Goal: Task Accomplishment & Management: Manage account settings

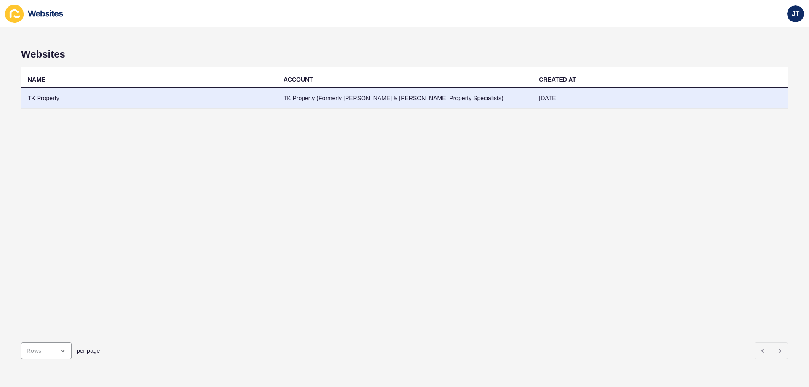
click at [361, 96] on td "TK Property (Formerly [PERSON_NAME] & [PERSON_NAME] Property Specialists)" at bounding box center [405, 98] width 256 height 21
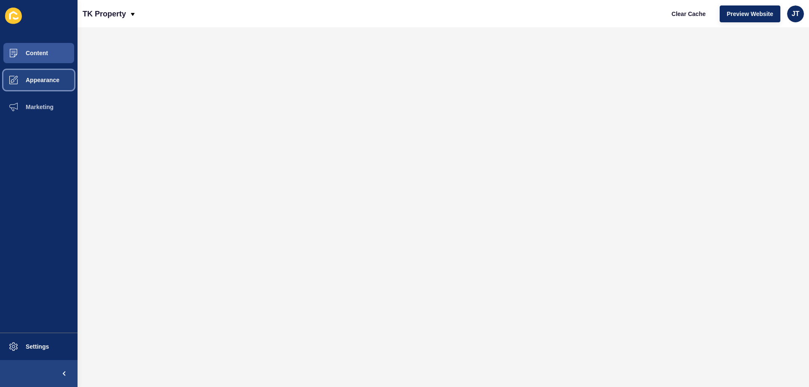
click at [60, 82] on button "Appearance" at bounding box center [38, 80] width 77 height 27
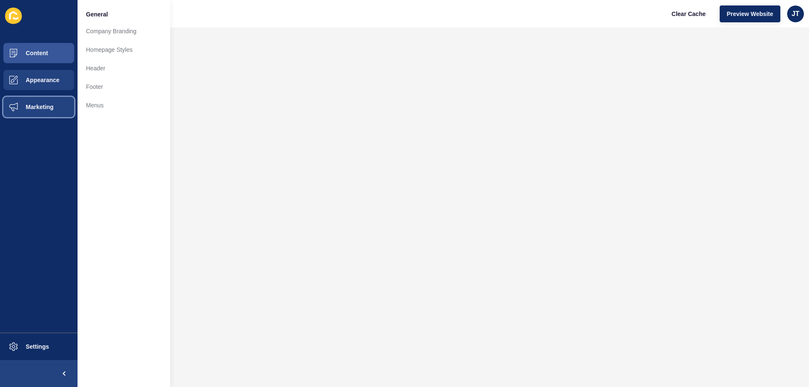
click at [51, 102] on button "Marketing" at bounding box center [38, 107] width 77 height 27
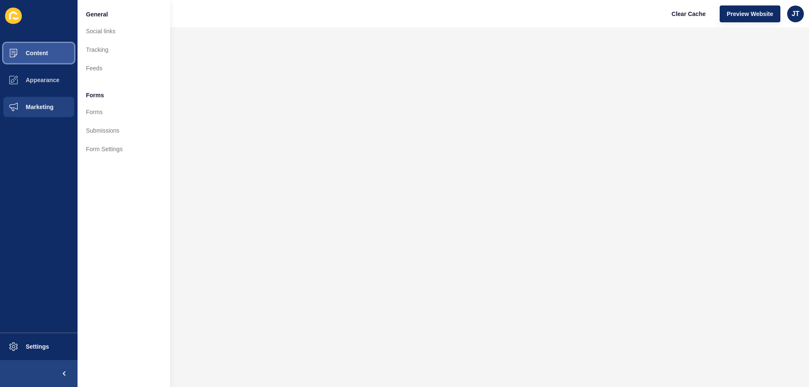
click at [51, 54] on button "Content" at bounding box center [38, 53] width 77 height 27
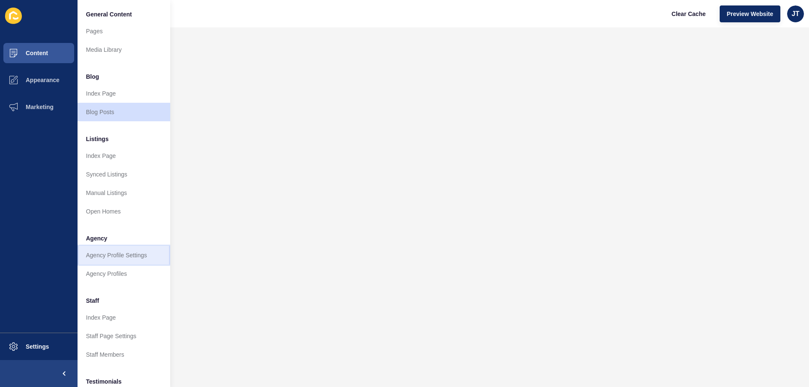
click at [139, 252] on link "Agency Profile Settings" at bounding box center [123, 255] width 93 height 19
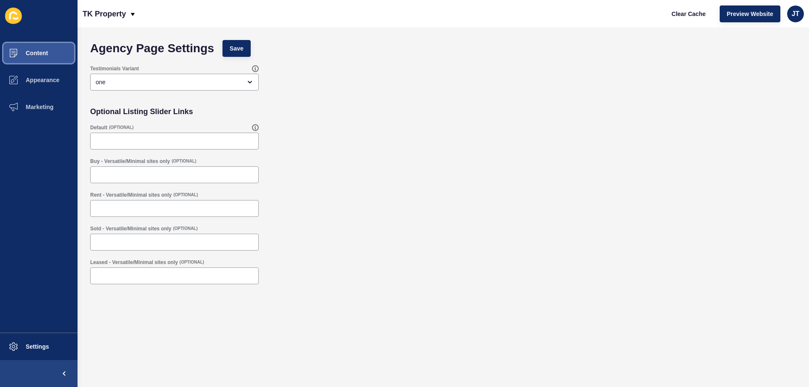
click at [39, 46] on button "Content" at bounding box center [38, 53] width 77 height 27
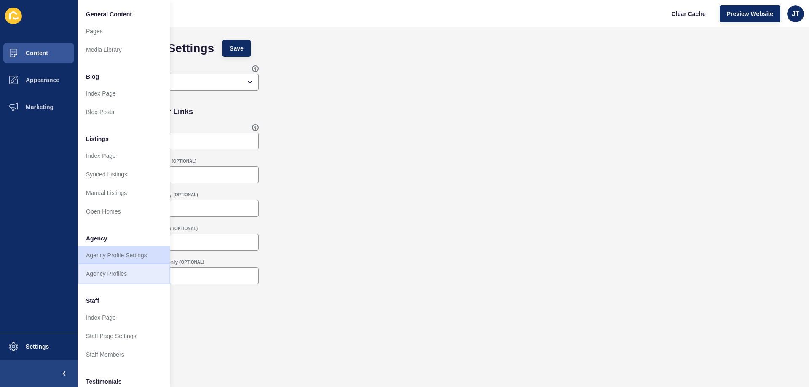
click at [103, 273] on link "Agency Profiles" at bounding box center [123, 274] width 93 height 19
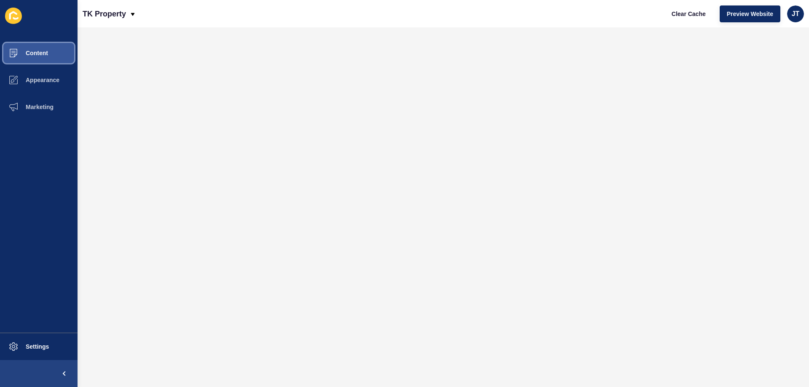
click at [63, 56] on button "Content" at bounding box center [38, 53] width 77 height 27
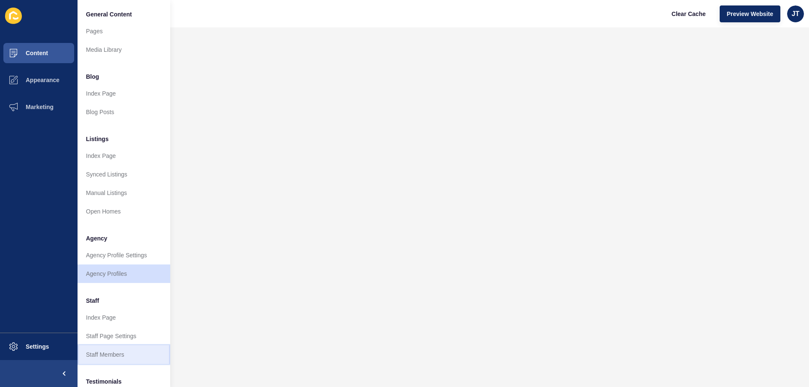
click at [116, 355] on link "Staff Members" at bounding box center [123, 354] width 93 height 19
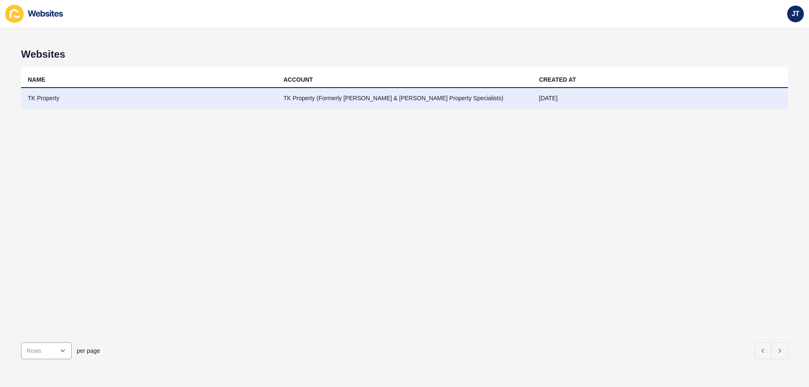
click at [297, 102] on td "TK Property (Formerly [PERSON_NAME] & [PERSON_NAME] Property Specialists)" at bounding box center [405, 98] width 256 height 21
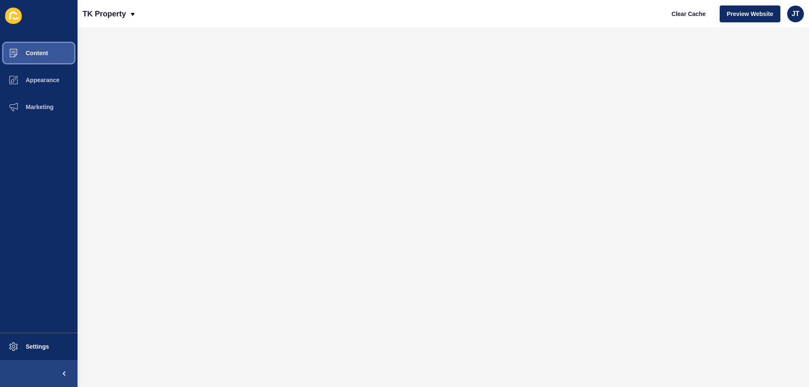
click at [64, 55] on button "Content" at bounding box center [38, 53] width 77 height 27
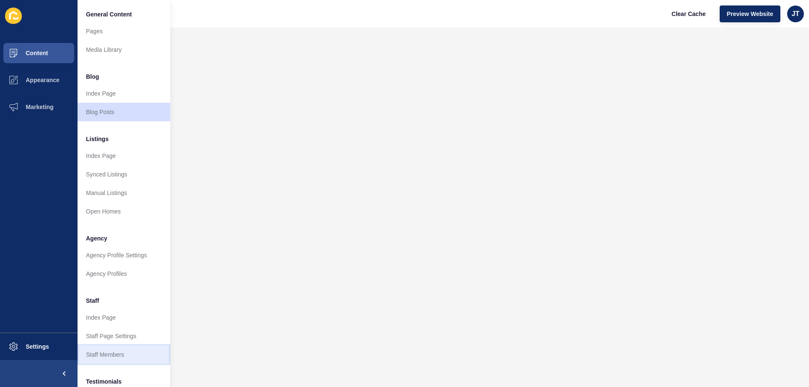
click at [104, 353] on link "Staff Members" at bounding box center [123, 354] width 93 height 19
